Goal: Task Accomplishment & Management: Manage account settings

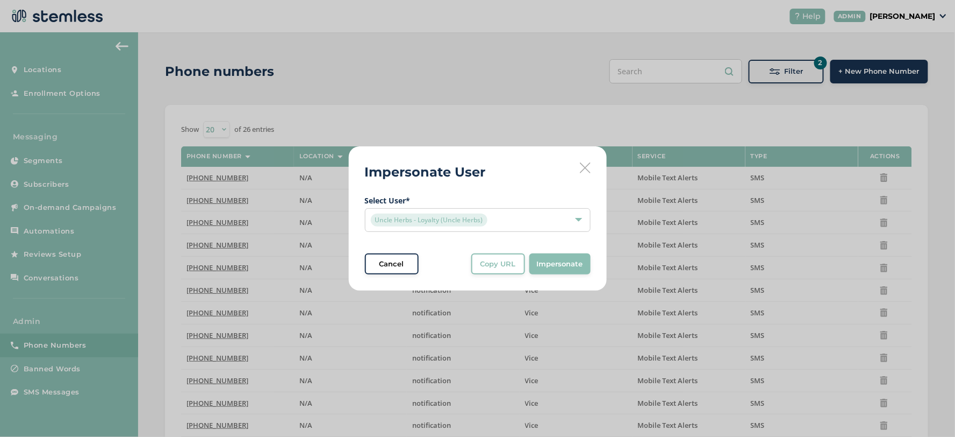
click at [584, 173] on icon at bounding box center [585, 167] width 11 height 11
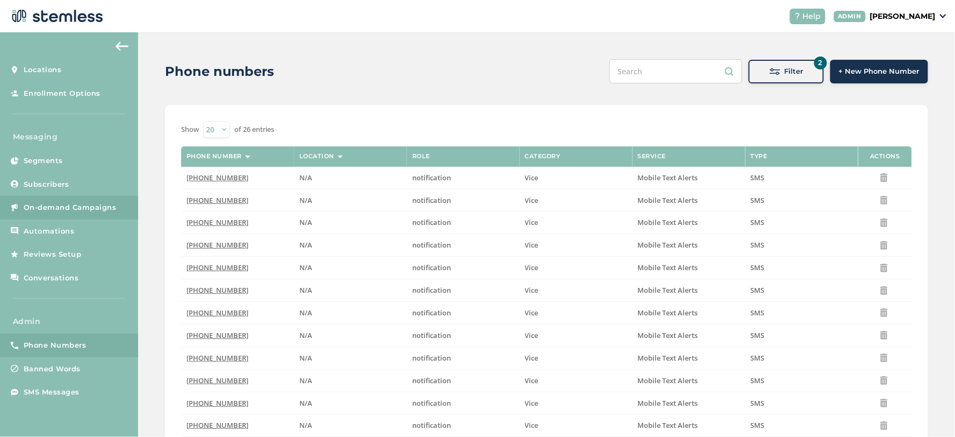
click at [54, 207] on span "On-demand Campaigns" at bounding box center [70, 207] width 93 height 11
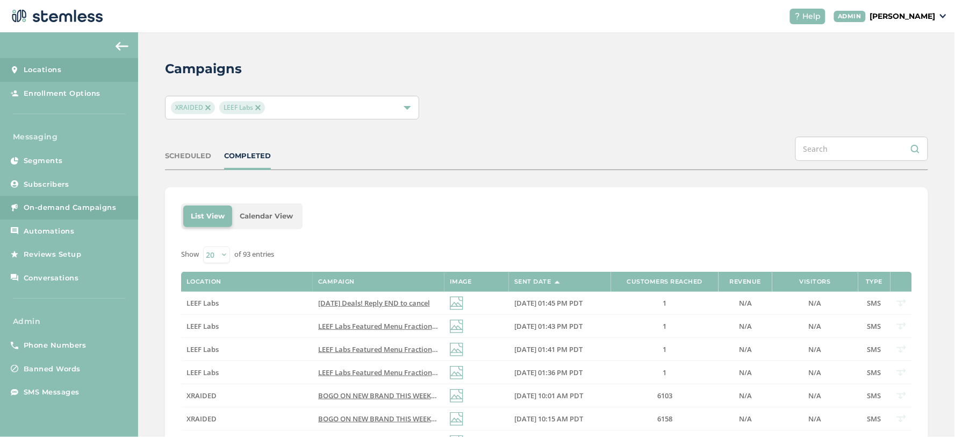
click at [50, 68] on span "Locations" at bounding box center [43, 70] width 38 height 11
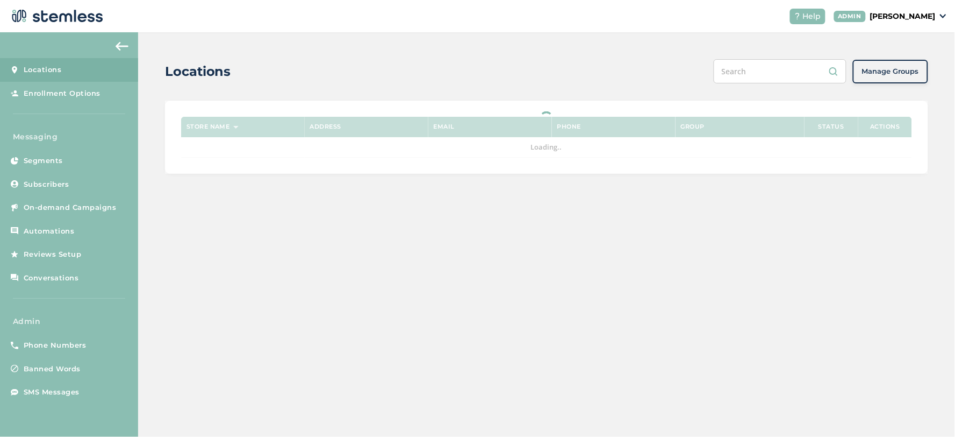
click at [751, 71] on input "text" at bounding box center [780, 71] width 133 height 24
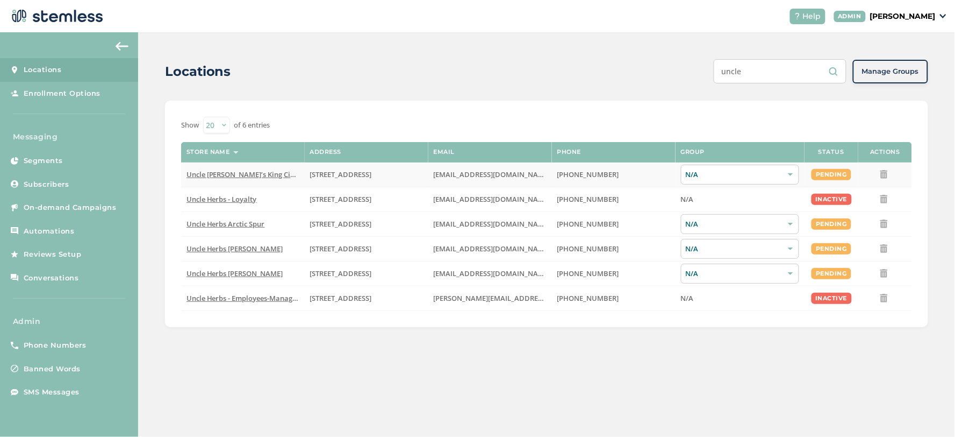
type input "uncle"
click at [887, 175] on icon at bounding box center [884, 174] width 9 height 9
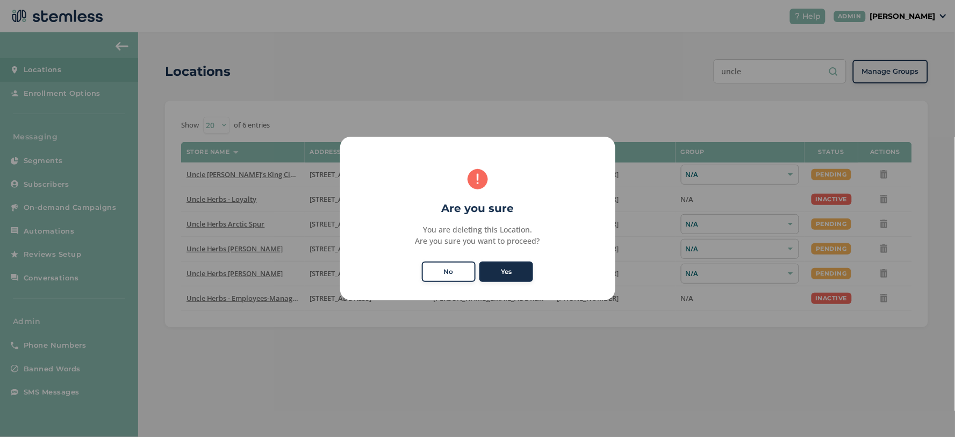
click at [517, 269] on button "Yes" at bounding box center [507, 271] width 54 height 20
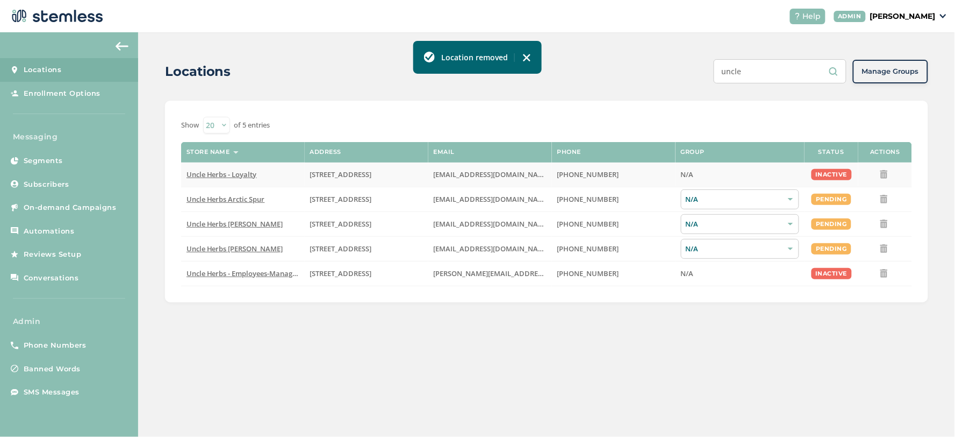
click at [885, 173] on icon at bounding box center [884, 174] width 9 height 9
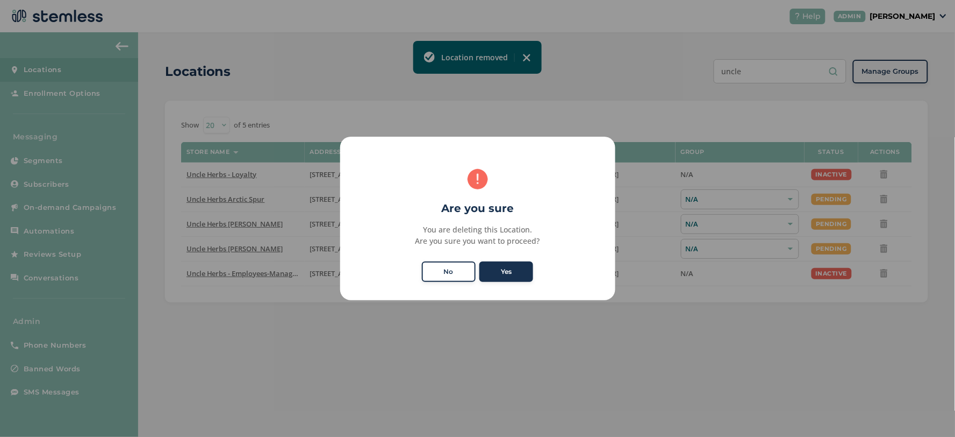
click at [518, 266] on button "Yes" at bounding box center [507, 271] width 54 height 20
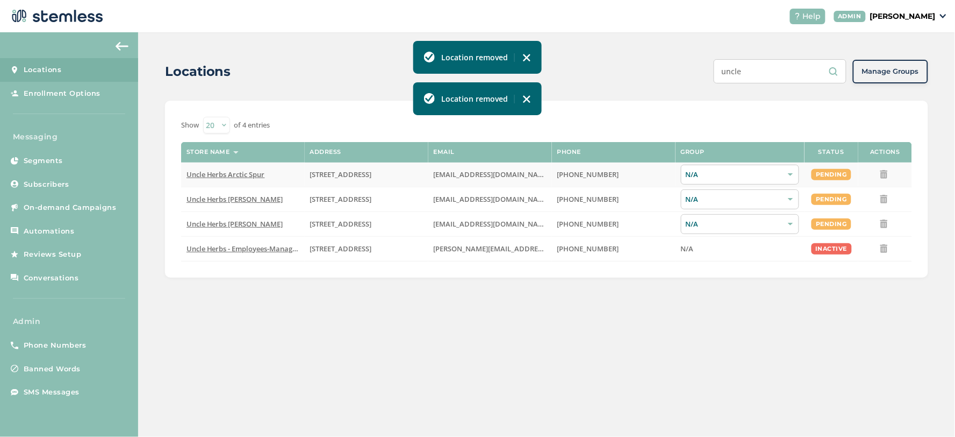
click at [887, 174] on icon at bounding box center [884, 174] width 9 height 9
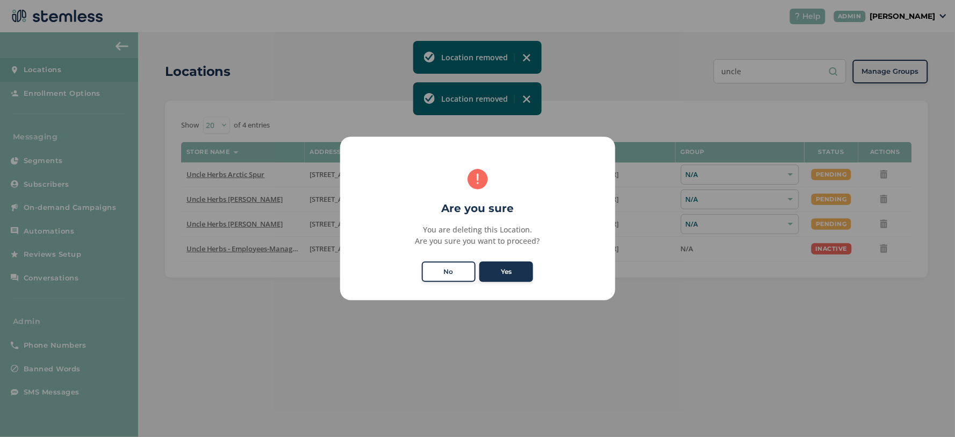
click at [518, 270] on button "Yes" at bounding box center [507, 271] width 54 height 20
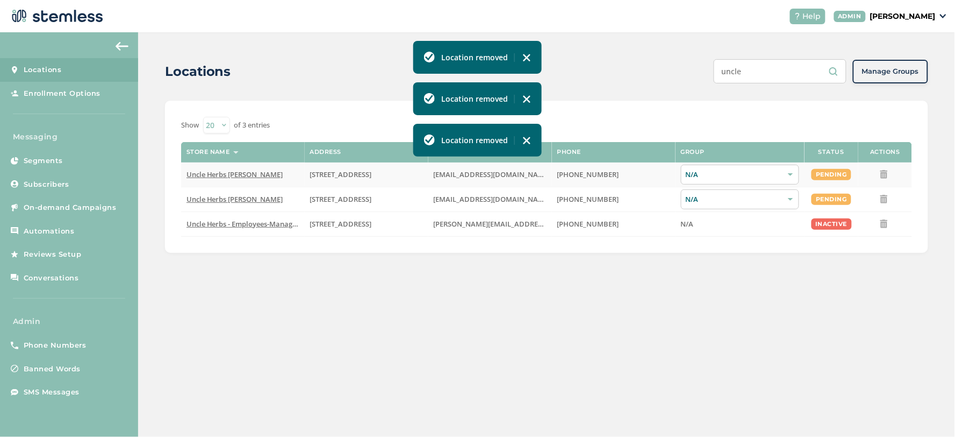
click at [884, 175] on icon at bounding box center [884, 174] width 9 height 9
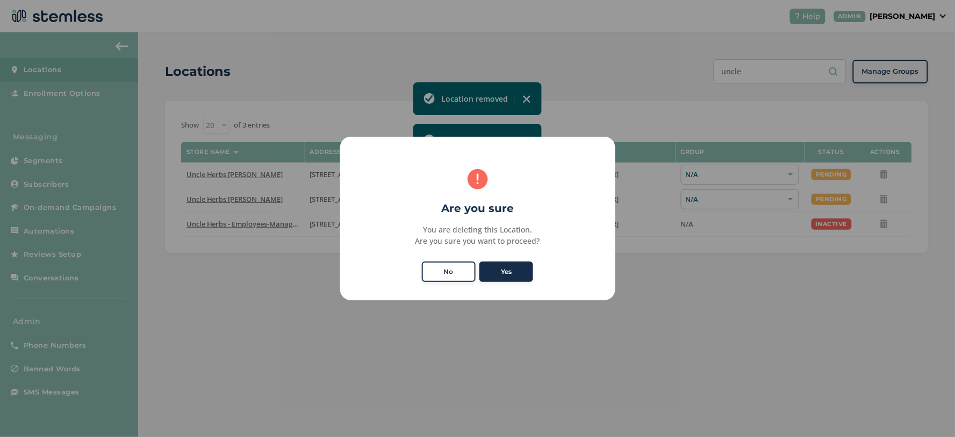
click at [519, 270] on button "Yes" at bounding box center [507, 271] width 54 height 20
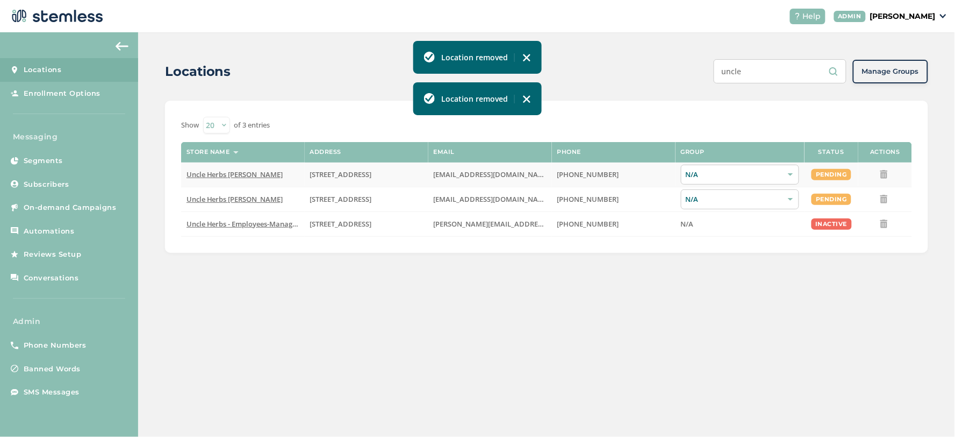
click at [889, 173] on icon at bounding box center [884, 174] width 9 height 9
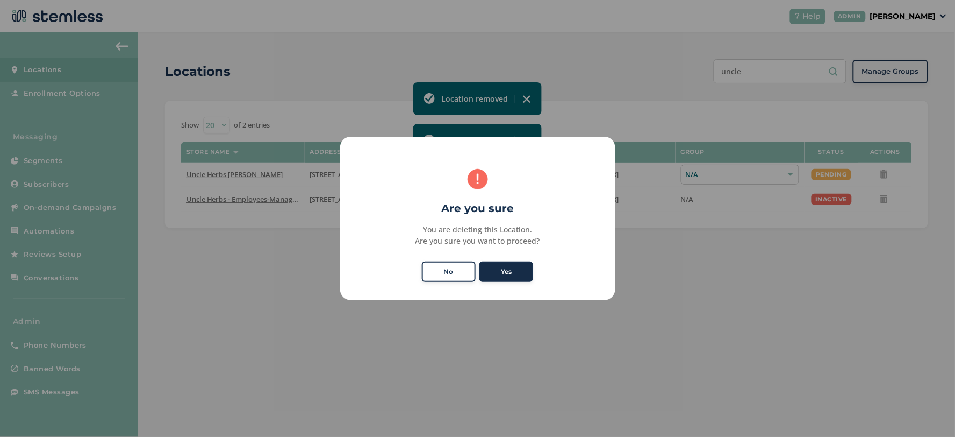
click at [503, 267] on button "Yes" at bounding box center [507, 271] width 54 height 20
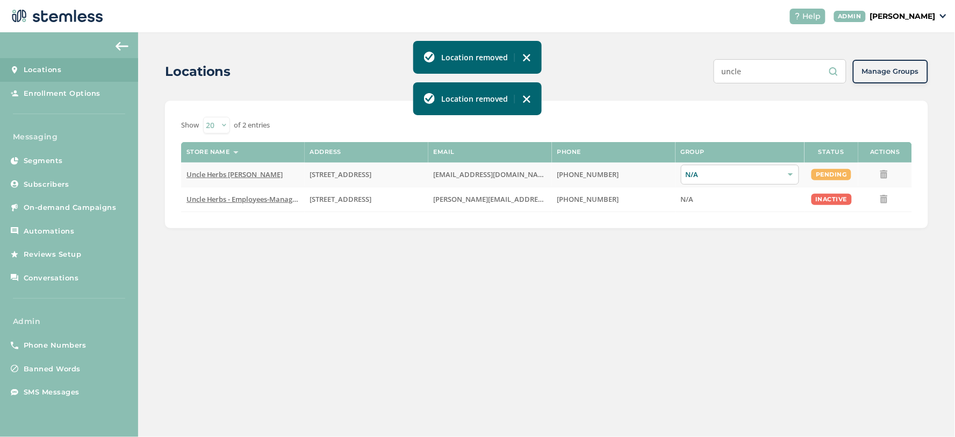
click at [886, 176] on icon at bounding box center [884, 174] width 9 height 9
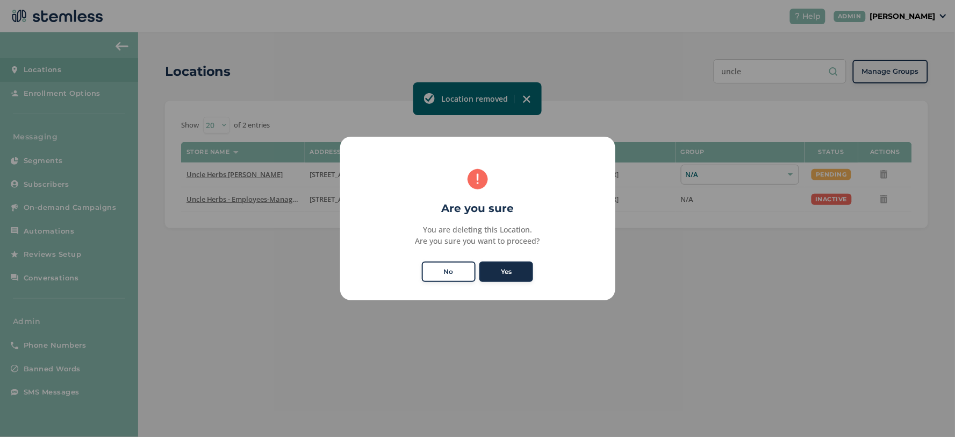
click at [519, 278] on button "Yes" at bounding box center [507, 271] width 54 height 20
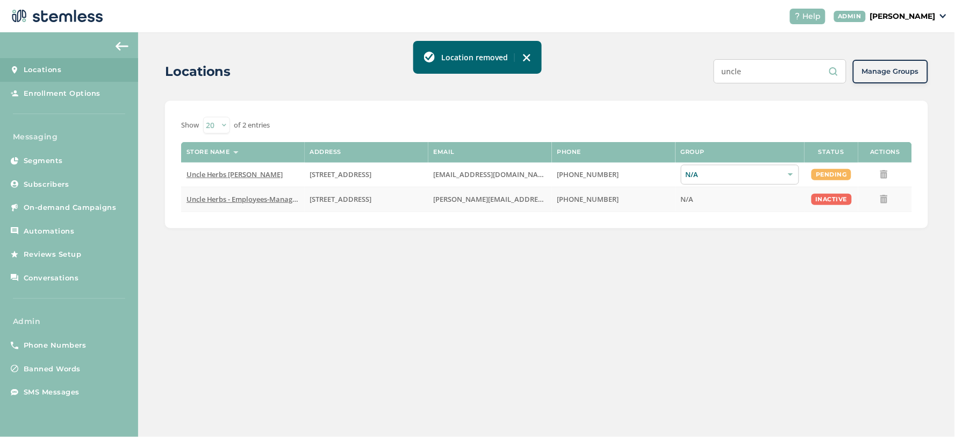
click at [883, 196] on icon at bounding box center [884, 199] width 9 height 9
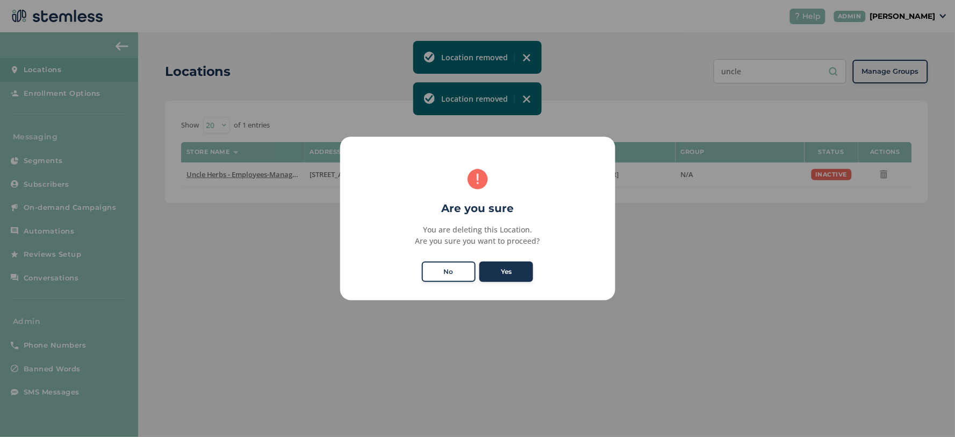
click at [514, 270] on button "Yes" at bounding box center [507, 271] width 54 height 20
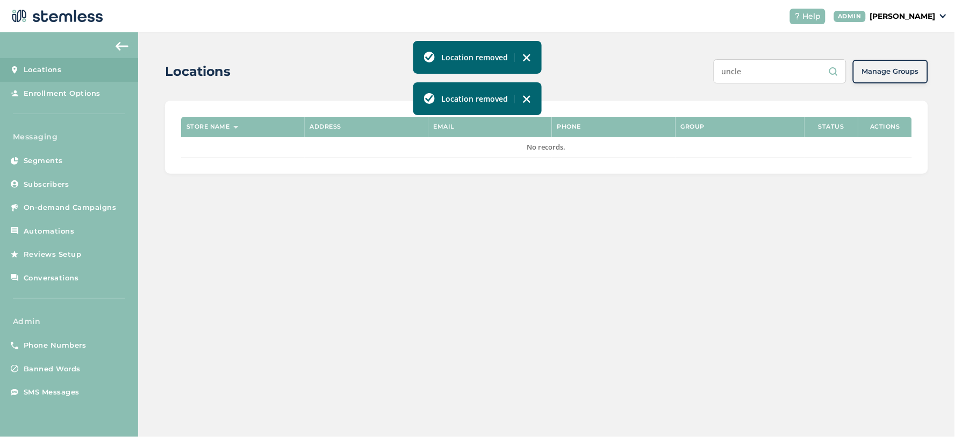
click at [778, 76] on input "uncle" at bounding box center [780, 71] width 133 height 24
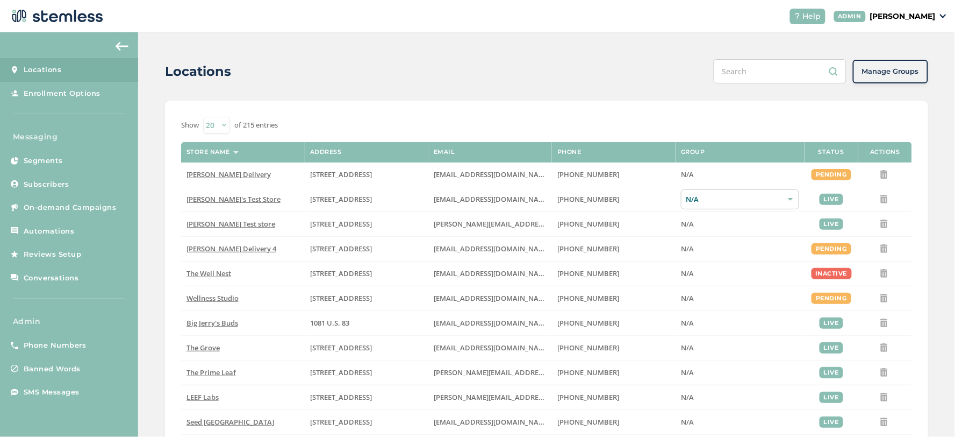
click at [583, 11] on header "Help ADMIN Koushi Sunder" at bounding box center [477, 16] width 955 height 32
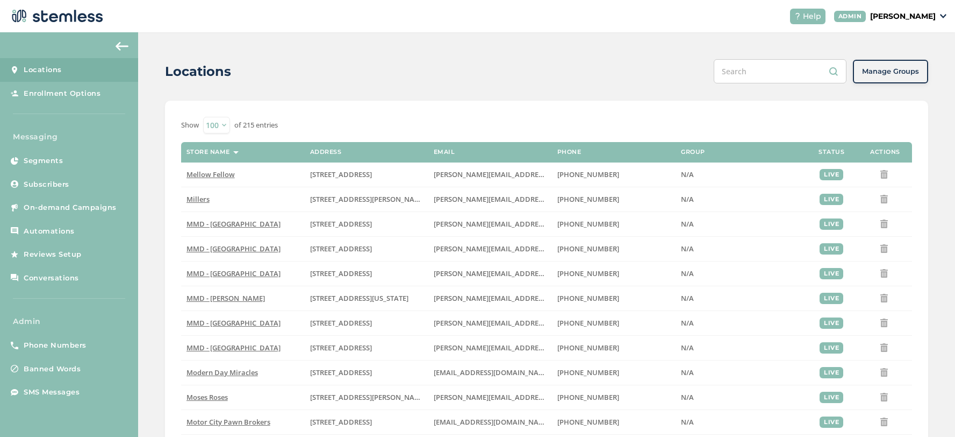
select select "100"
